Goal: Task Accomplishment & Management: Complete application form

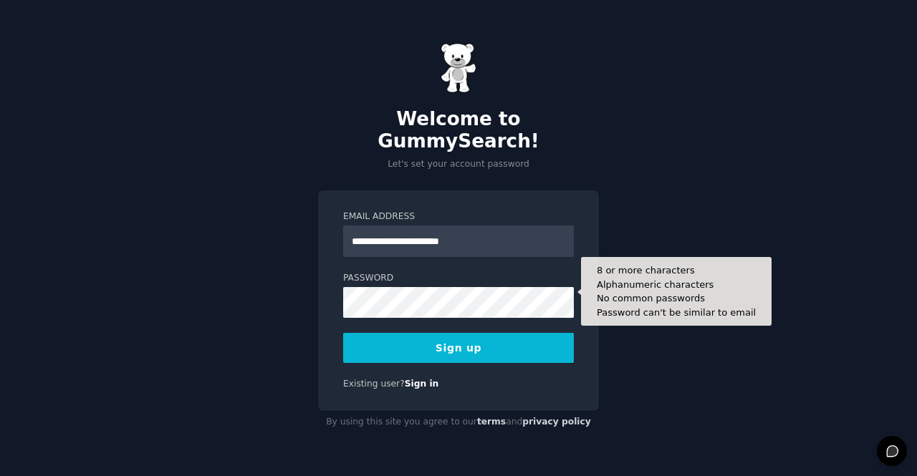
type input "**********"
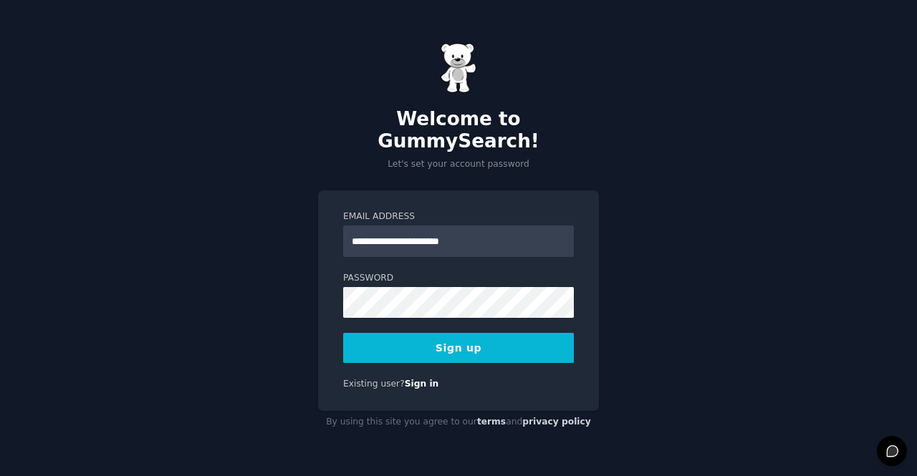
click at [456, 333] on button "Sign up" at bounding box center [458, 348] width 231 height 30
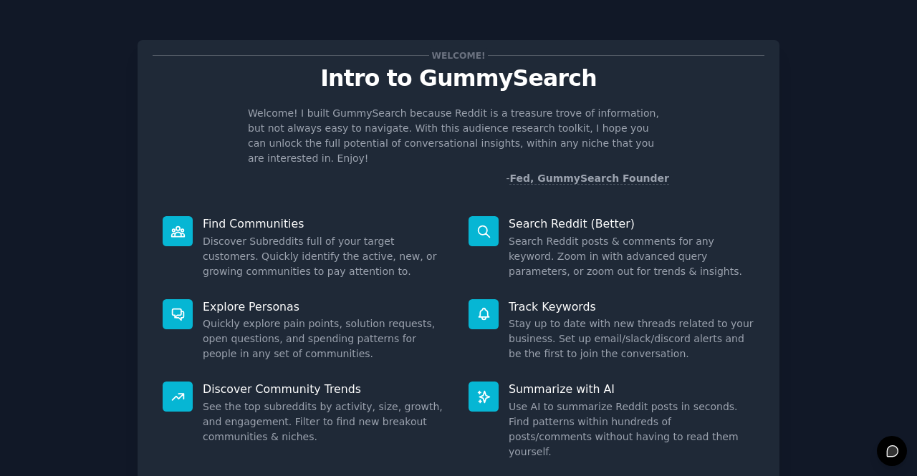
scroll to position [83, 0]
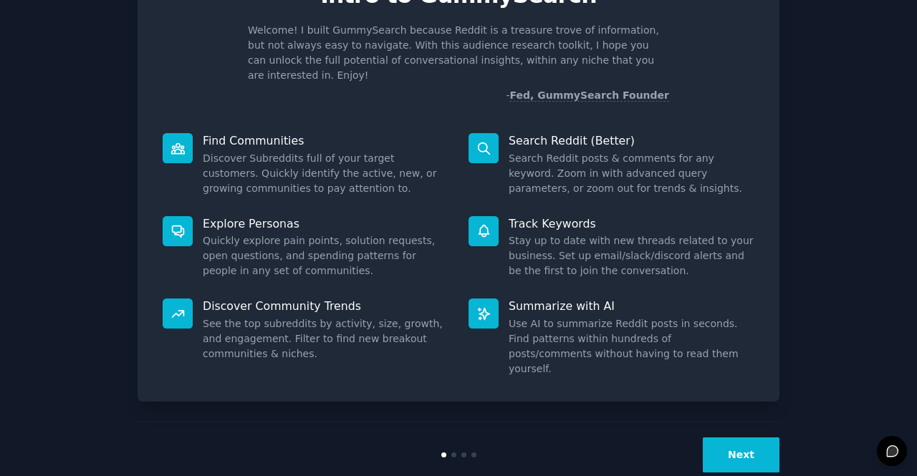
click at [729, 438] on button "Next" at bounding box center [741, 455] width 77 height 35
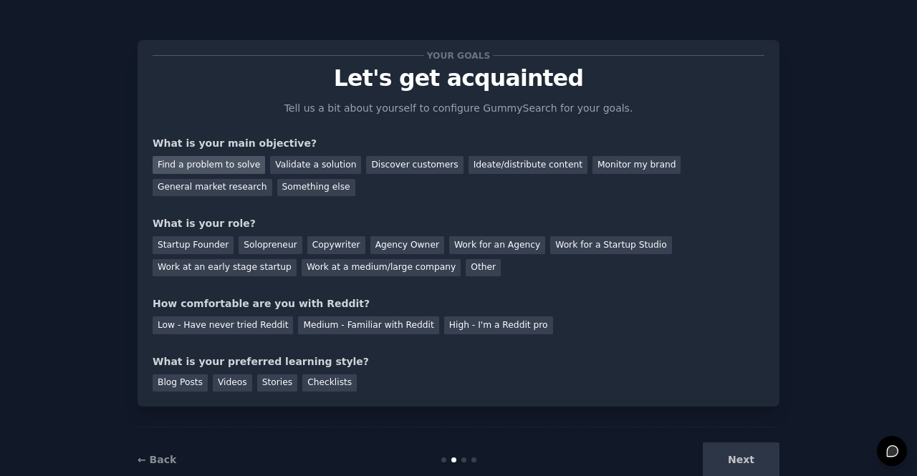
click at [219, 169] on div "Find a problem to solve" at bounding box center [209, 165] width 112 height 18
click at [272, 179] on div "General market research" at bounding box center [213, 188] width 120 height 18
click at [211, 171] on div "Find a problem to solve" at bounding box center [209, 165] width 112 height 18
click at [207, 245] on div "Startup Founder" at bounding box center [193, 245] width 81 height 18
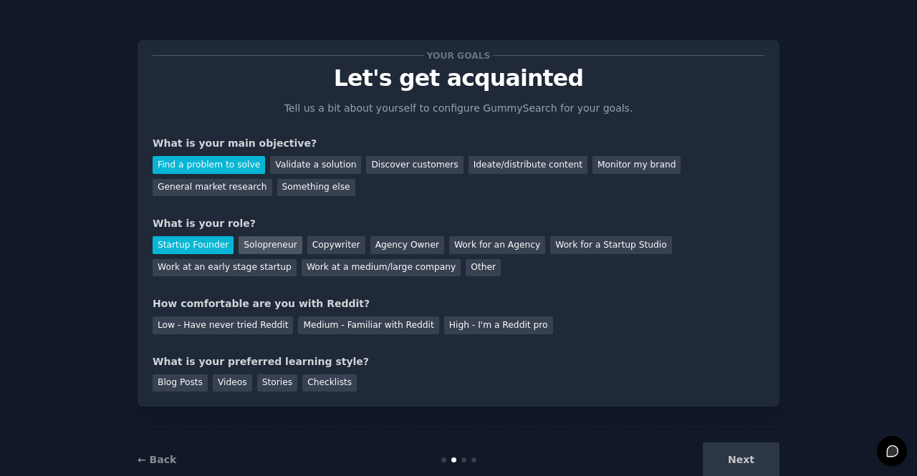
click at [253, 241] on div "Solopreneur" at bounding box center [270, 245] width 63 height 18
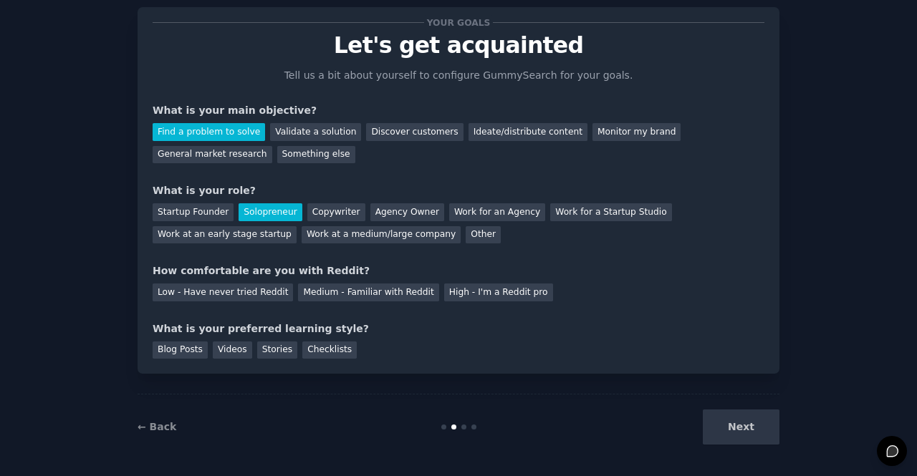
scroll to position [36, 0]
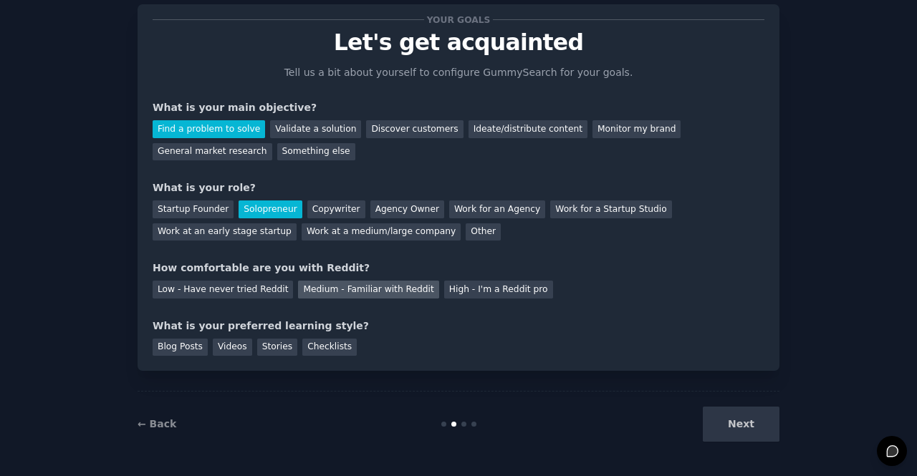
click at [373, 289] on div "Medium - Familiar with Reddit" at bounding box center [368, 290] width 140 height 18
click at [178, 340] on div "Blog Posts" at bounding box center [180, 348] width 55 height 18
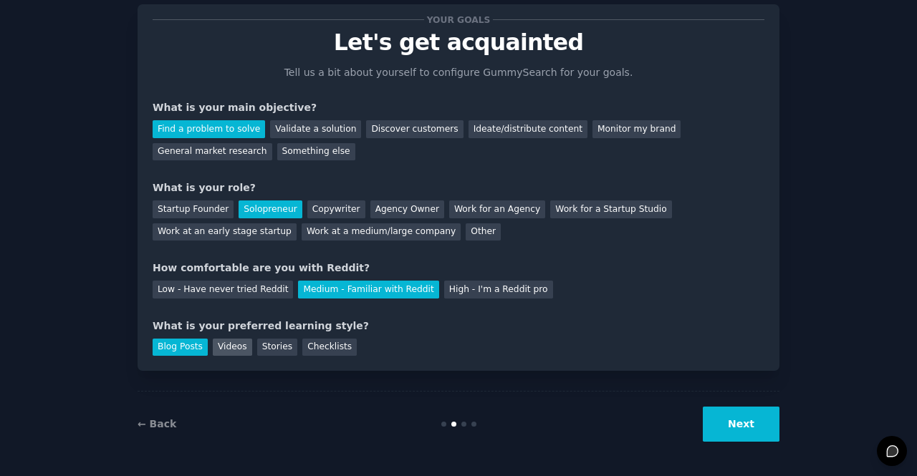
click at [213, 343] on div "Videos" at bounding box center [232, 348] width 39 height 18
click at [325, 349] on div "Checklists" at bounding box center [329, 348] width 54 height 18
click at [278, 349] on div "Stories" at bounding box center [277, 348] width 40 height 18
click at [166, 342] on div "Blog Posts" at bounding box center [180, 348] width 55 height 18
click at [723, 418] on button "Next" at bounding box center [741, 424] width 77 height 35
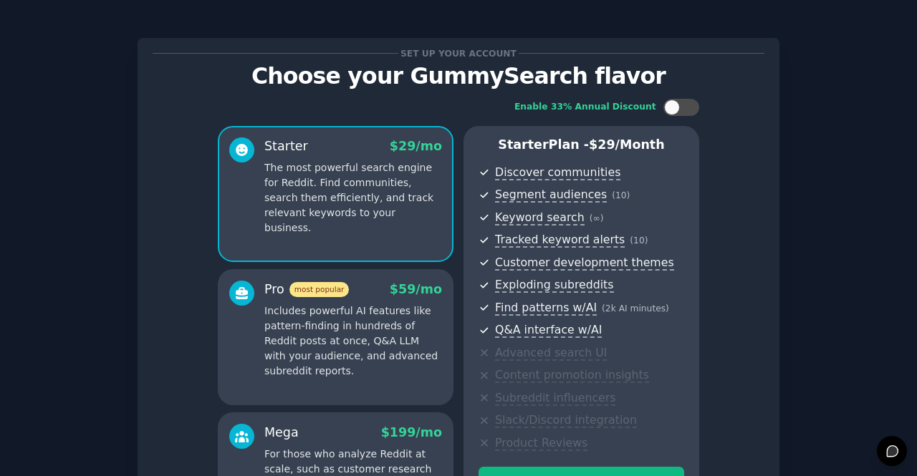
scroll to position [1, 0]
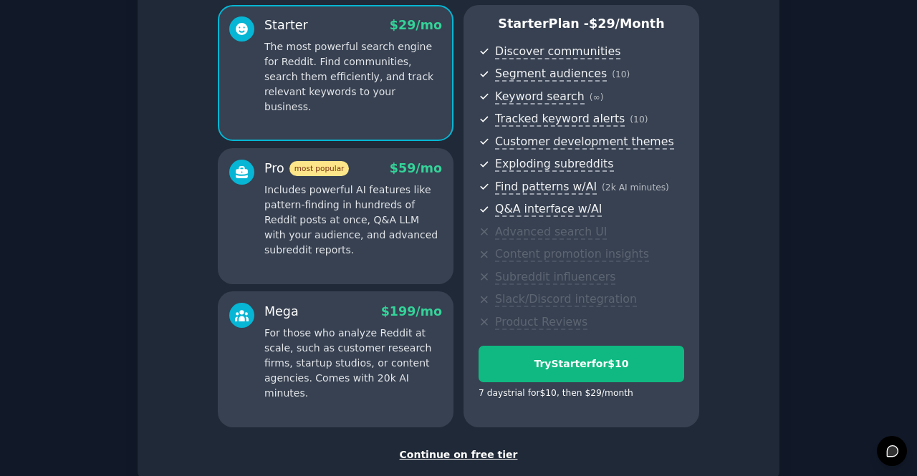
click at [445, 450] on div "Continue on free tier" at bounding box center [459, 455] width 612 height 15
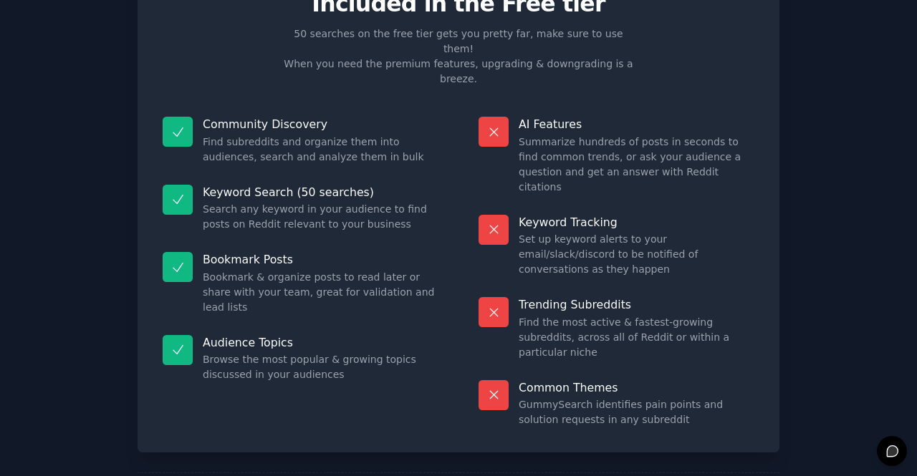
scroll to position [81, 0]
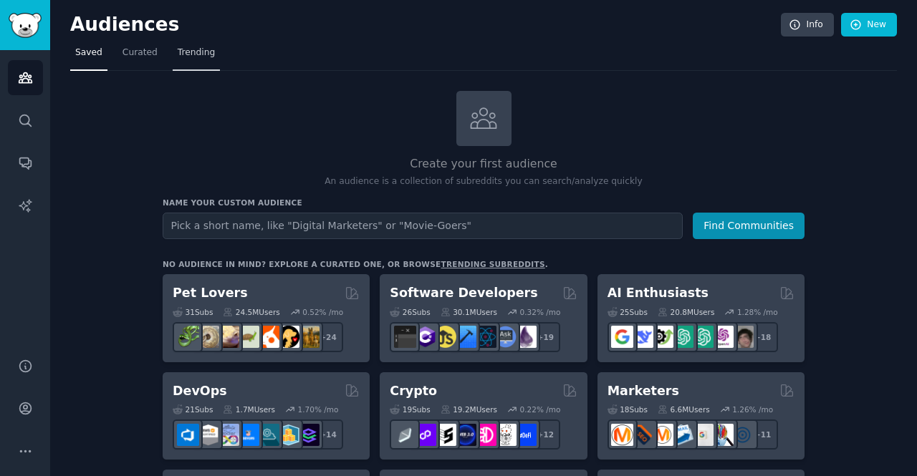
click at [198, 54] on span "Trending" at bounding box center [196, 53] width 37 height 13
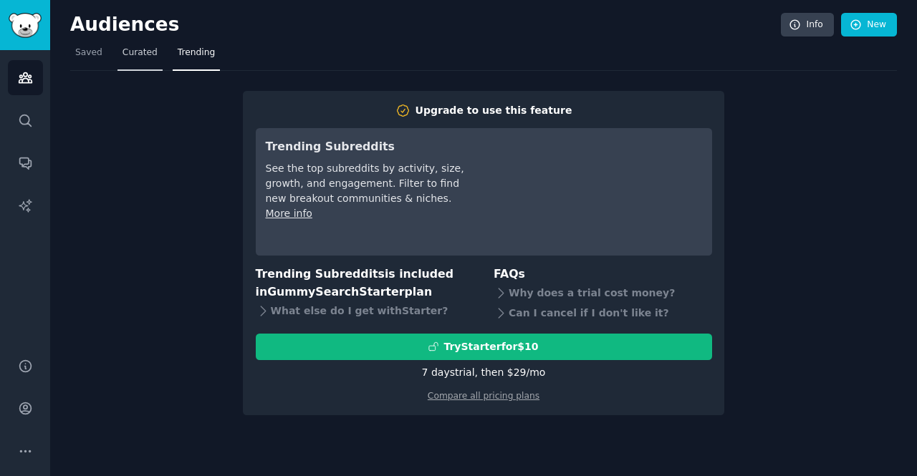
click at [130, 54] on span "Curated" at bounding box center [140, 53] width 35 height 13
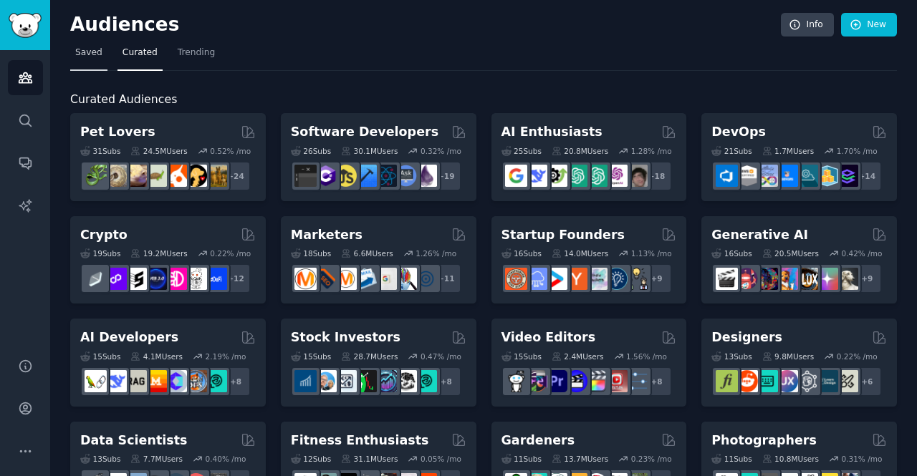
click at [84, 48] on span "Saved" at bounding box center [88, 53] width 27 height 13
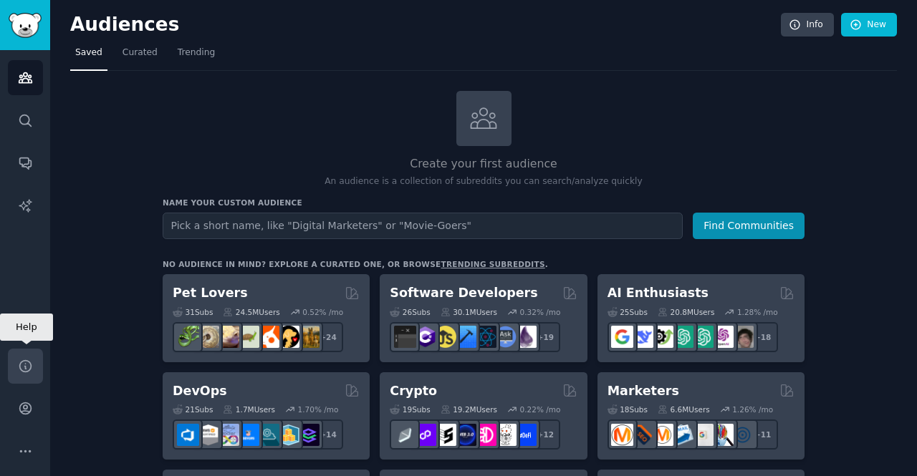
click at [29, 373] on icon "Sidebar" at bounding box center [25, 366] width 15 height 15
